Goal: Task Accomplishment & Management: Manage account settings

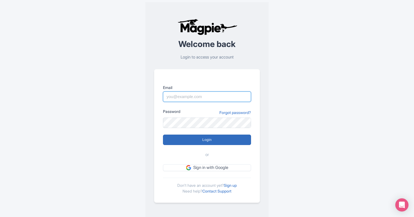
type input "[PERSON_NAME][EMAIL_ADDRESS][DOMAIN_NAME]"
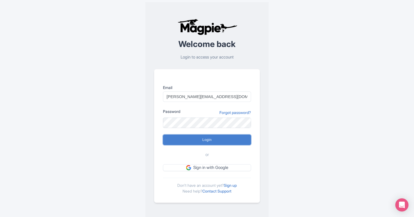
drag, startPoint x: 213, startPoint y: 142, endPoint x: 270, endPoint y: 139, distance: 57.0
click at [213, 142] on input "Login" at bounding box center [207, 140] width 88 height 10
type input "Logging in..."
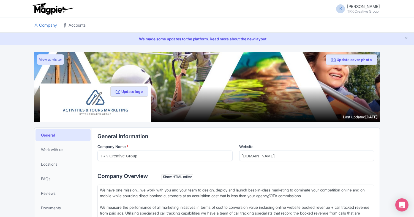
click at [77, 23] on link "Accounts" at bounding box center [75, 25] width 22 height 15
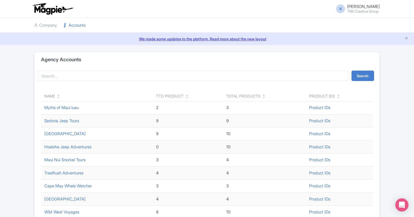
click at [52, 97] on div "Name" at bounding box center [49, 96] width 11 height 6
click at [59, 95] on link at bounding box center [58, 97] width 2 height 4
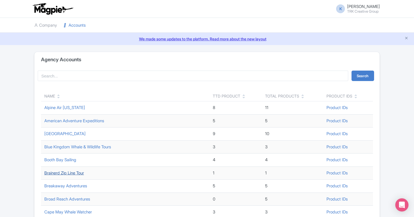
scroll to position [10, 0]
